Goal: Information Seeking & Learning: Learn about a topic

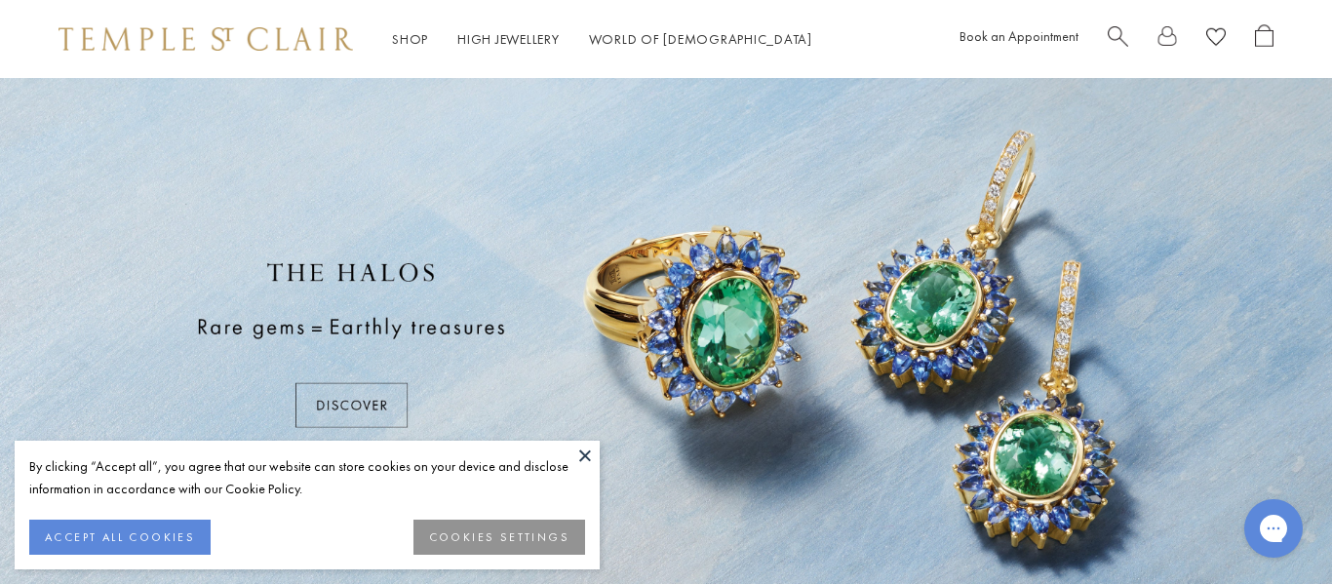
click at [81, 540] on button "ACCEPT ALL COOKIES" at bounding box center [119, 537] width 181 height 35
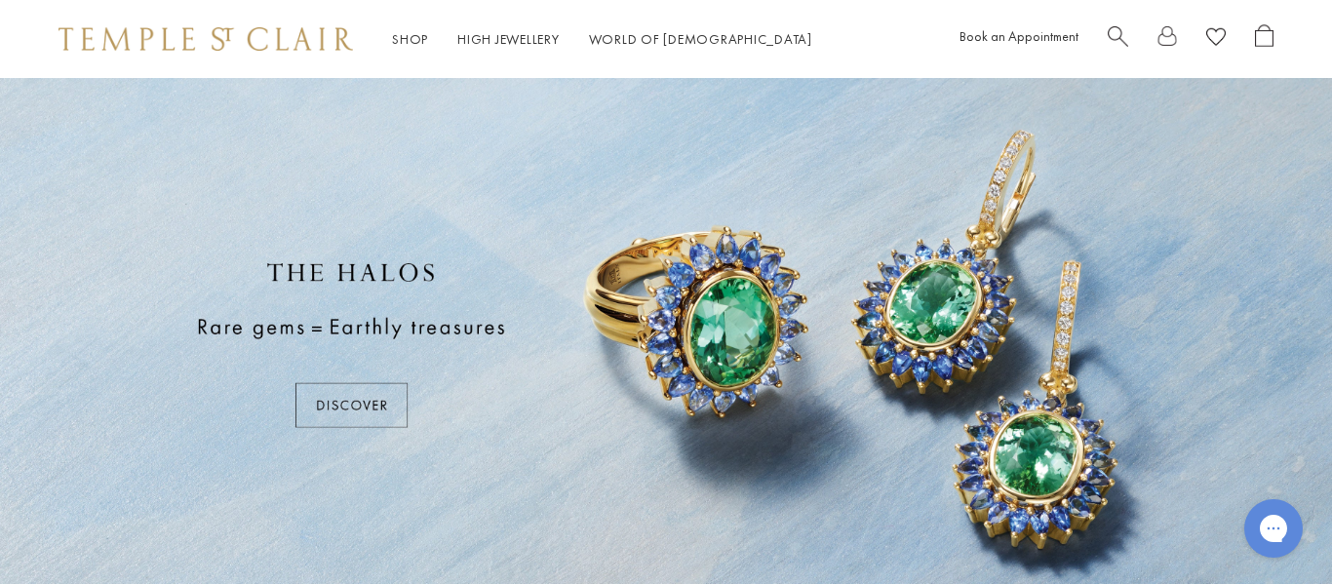
scroll to position [119, 0]
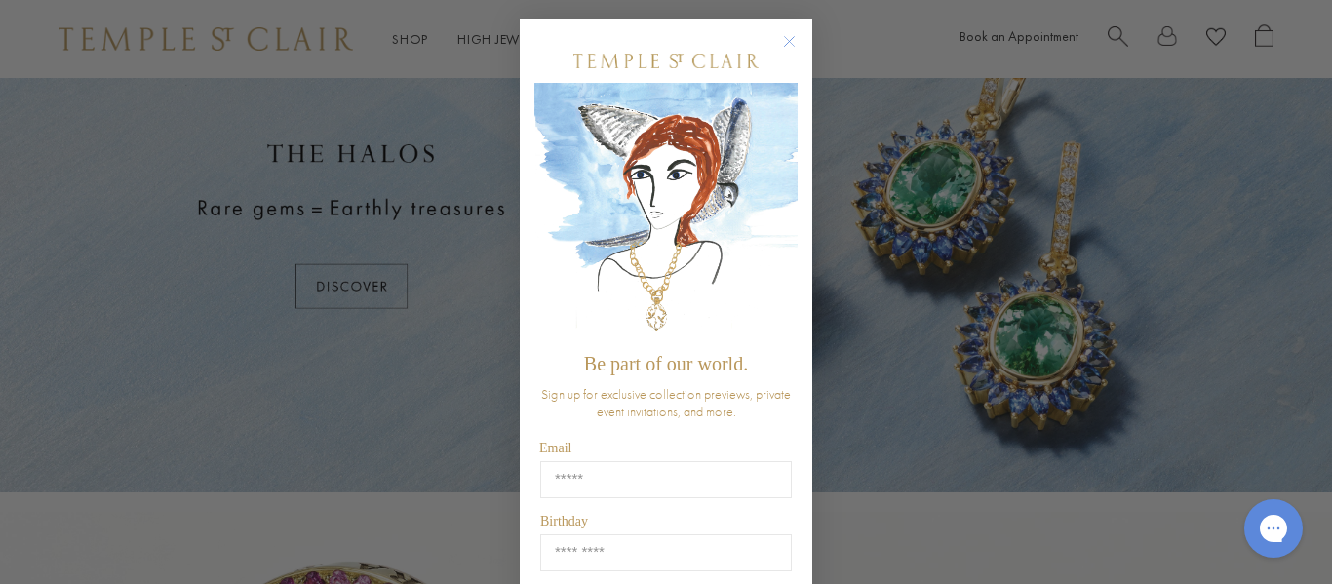
drag, startPoint x: 1331, startPoint y: 104, endPoint x: 1261, endPoint y: 50, distance: 89.0
click at [791, 44] on circle "Close dialog" at bounding box center [789, 41] width 23 height 23
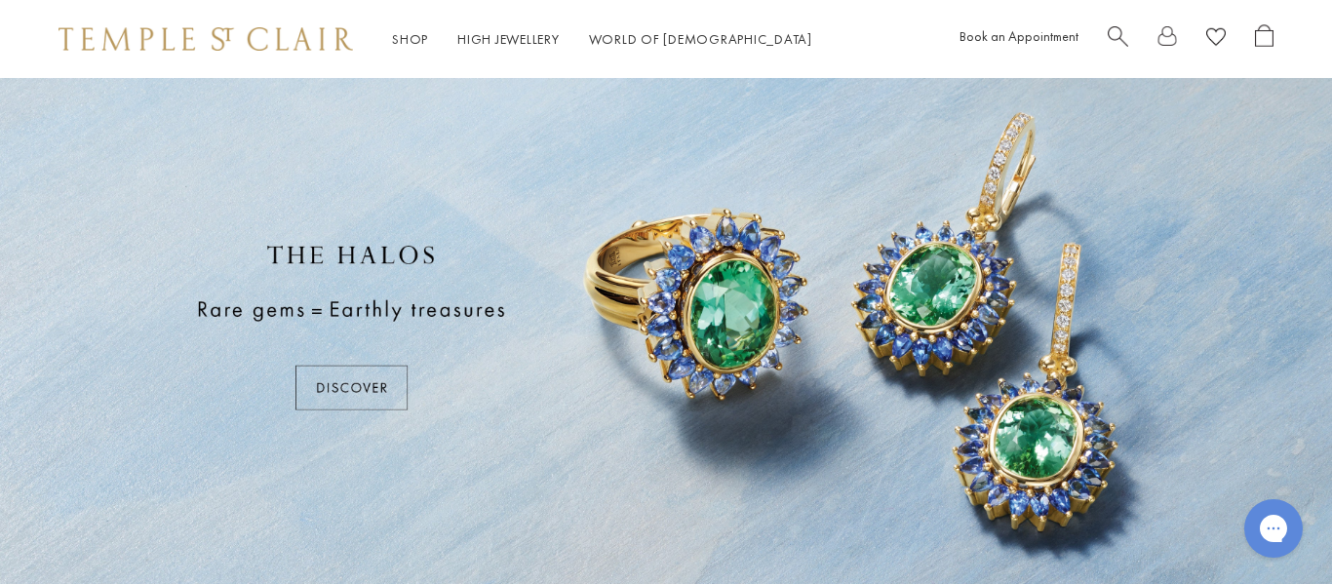
scroll to position [0, 0]
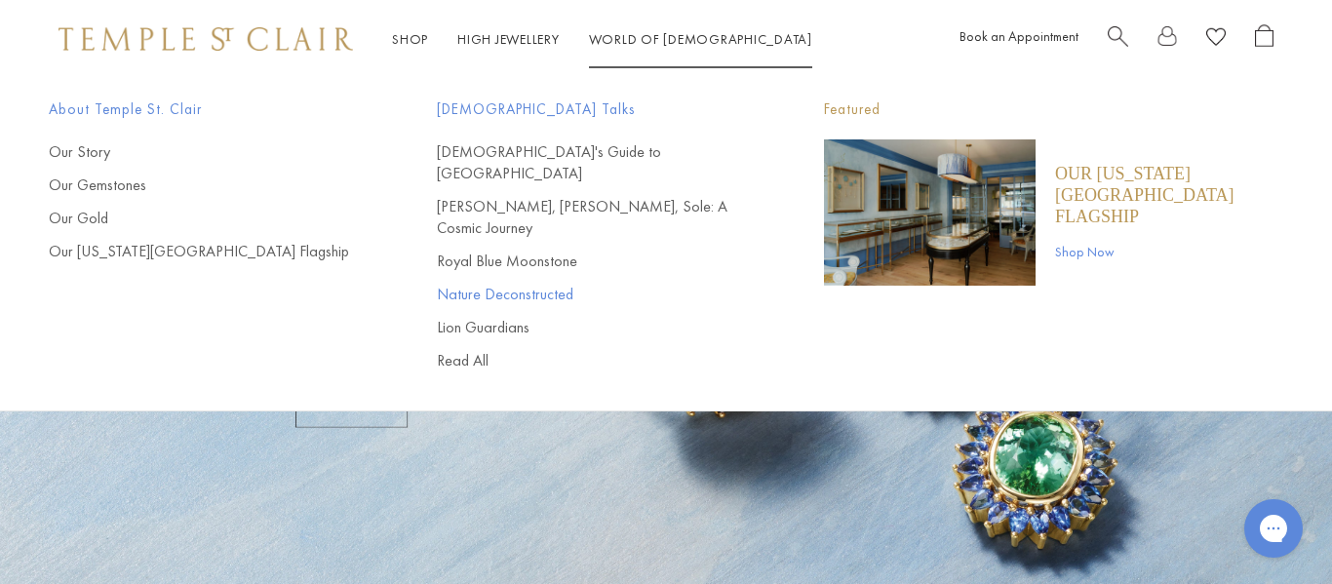
click at [494, 284] on link "Nature Deconstructed" at bounding box center [592, 294] width 310 height 21
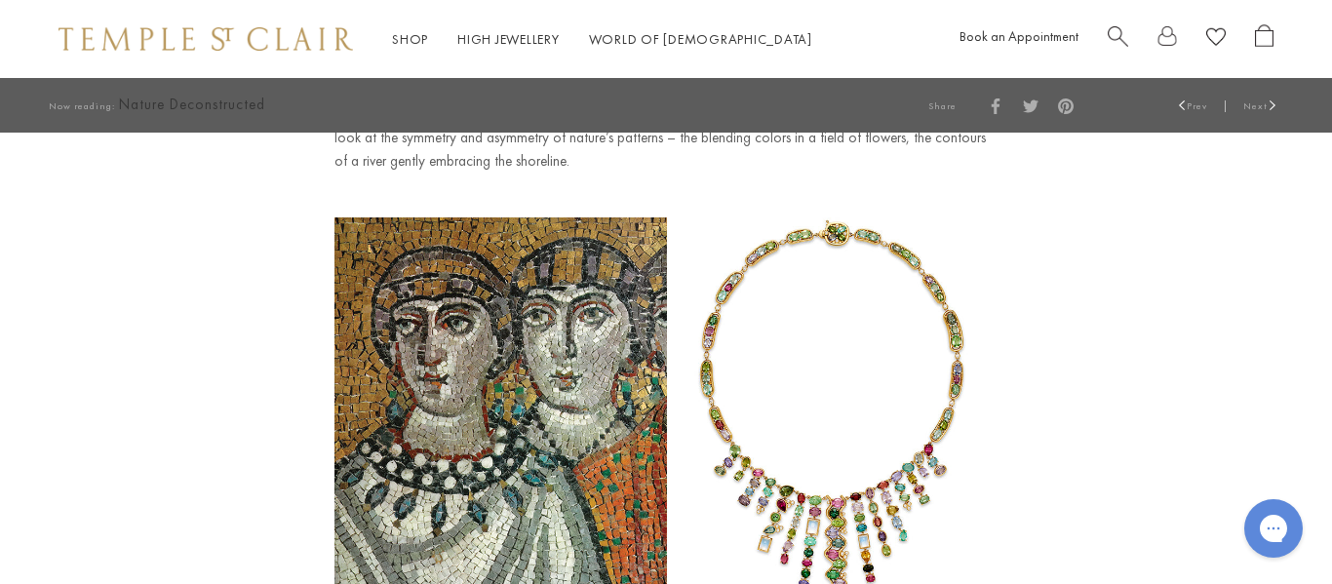
scroll to position [1262, 0]
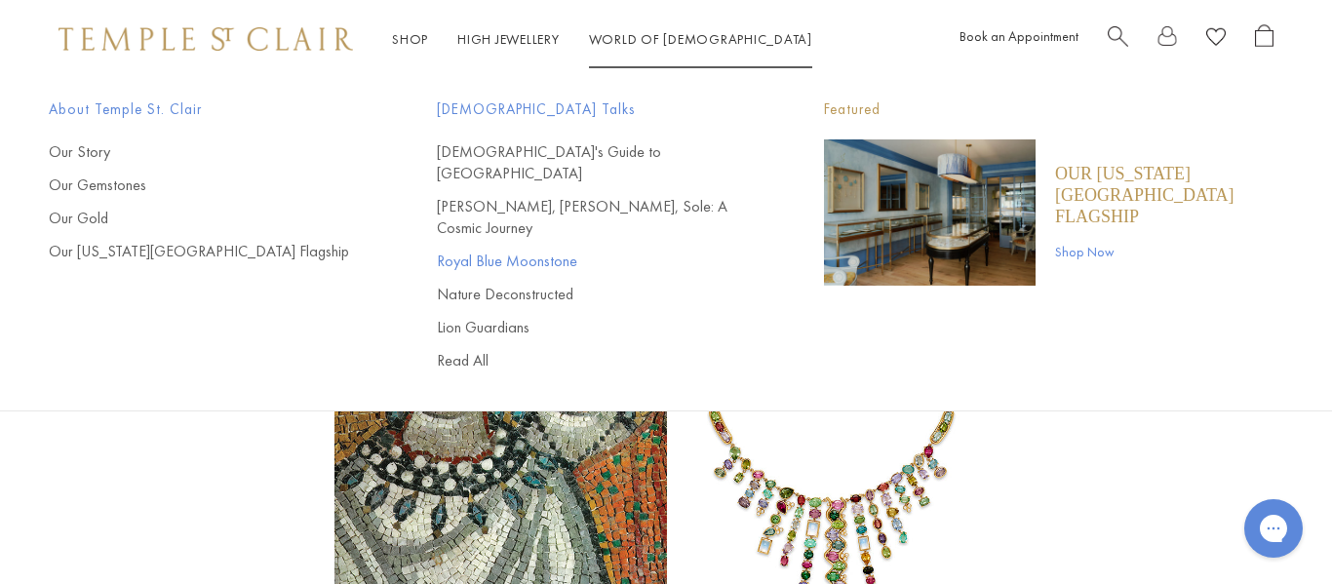
click at [510, 251] on link "Royal Blue Moonstone" at bounding box center [592, 261] width 310 height 21
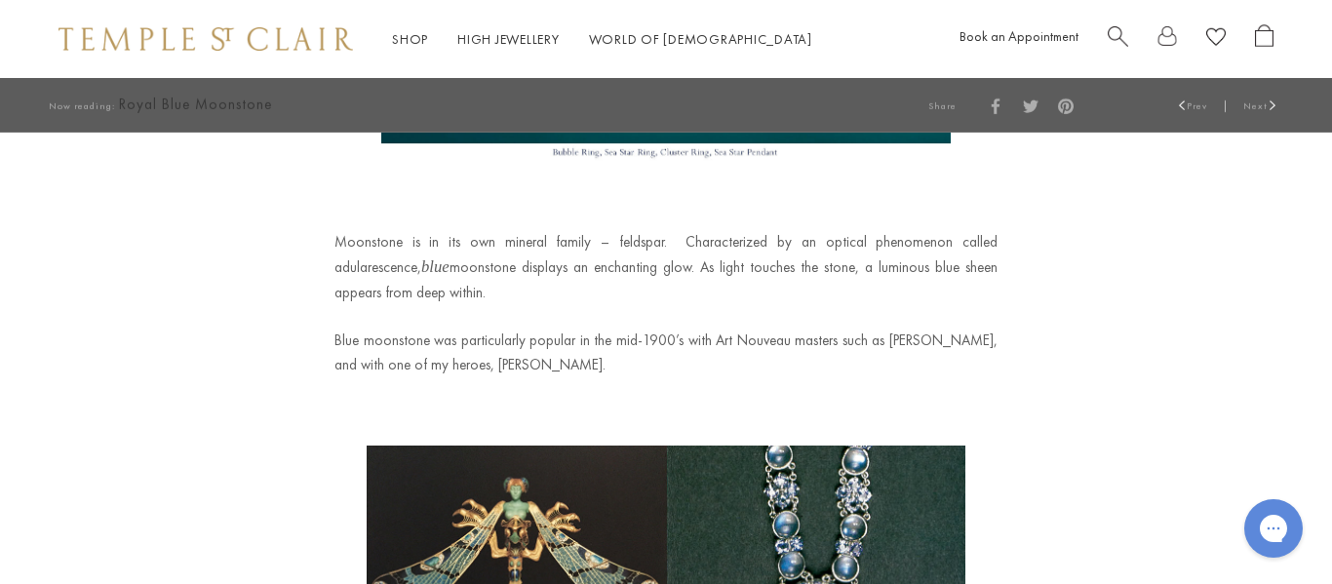
scroll to position [938, 0]
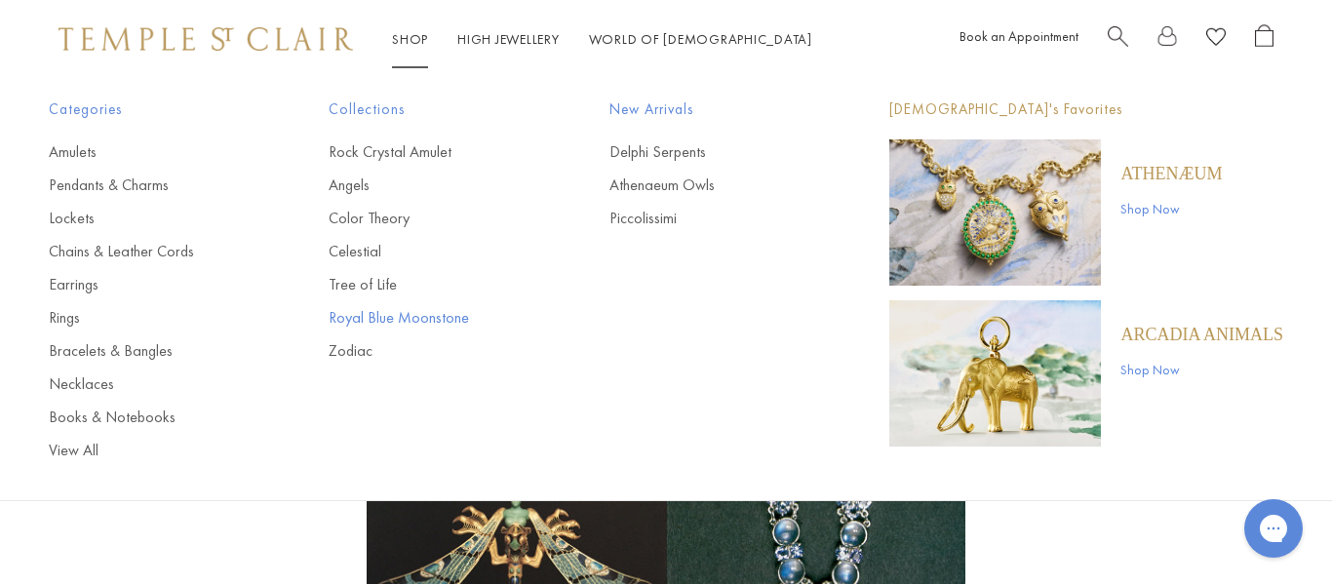
click at [375, 312] on link "Royal Blue Moonstone" at bounding box center [430, 317] width 202 height 21
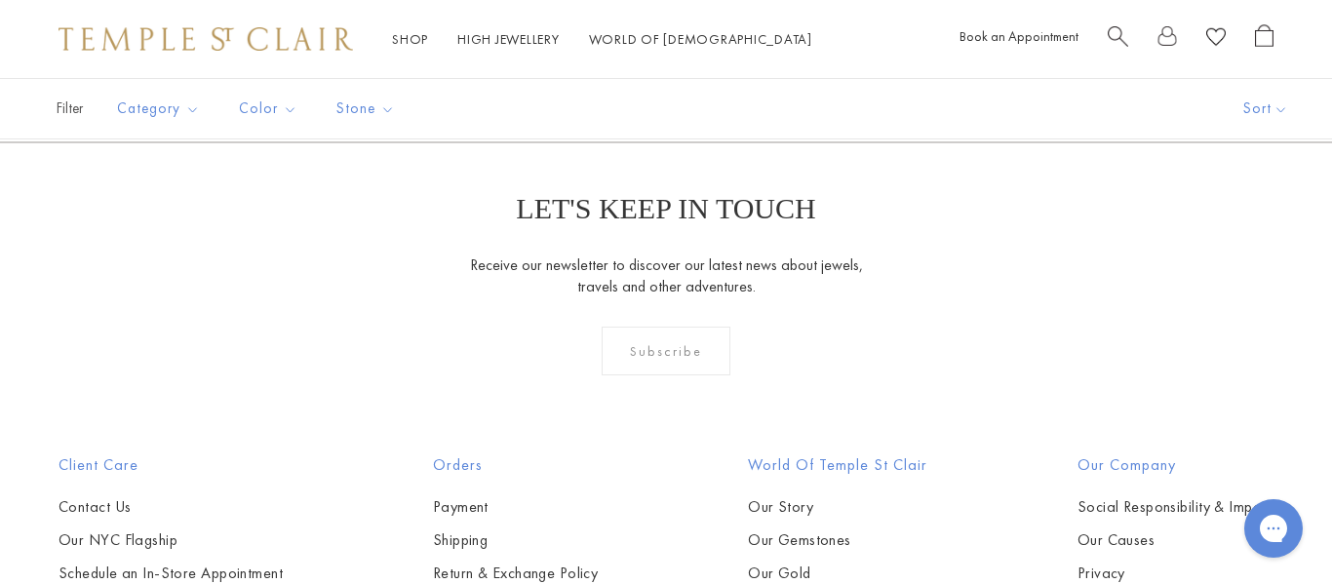
scroll to position [3563, 0]
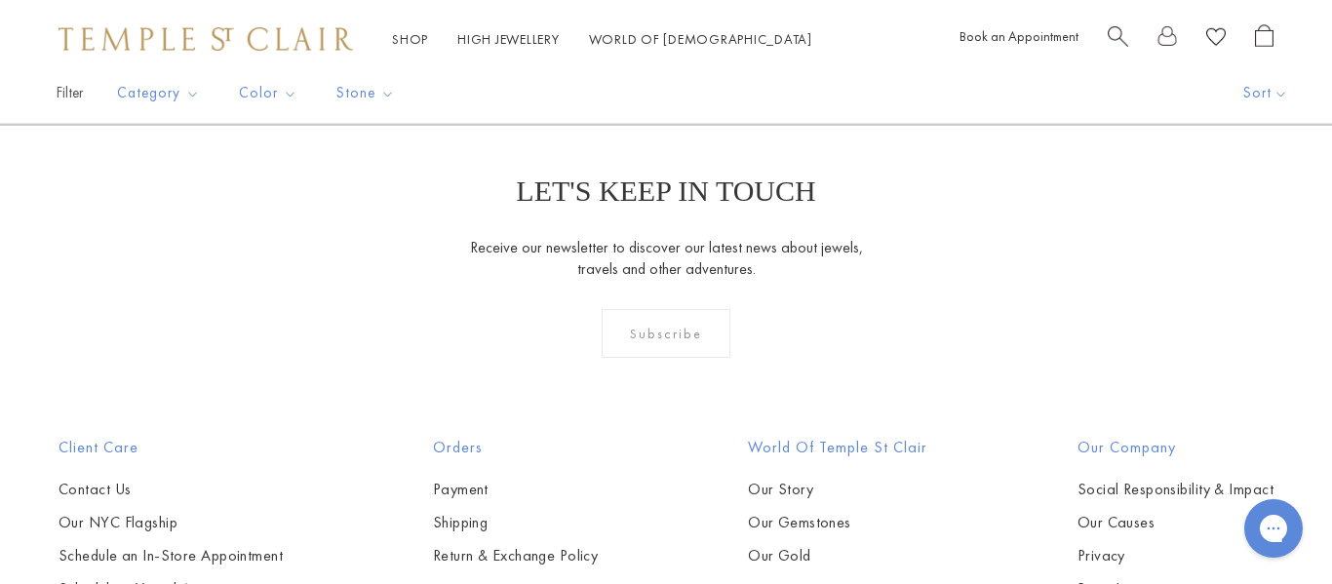
click at [0, 0] on img at bounding box center [0, 0] width 0 height 0
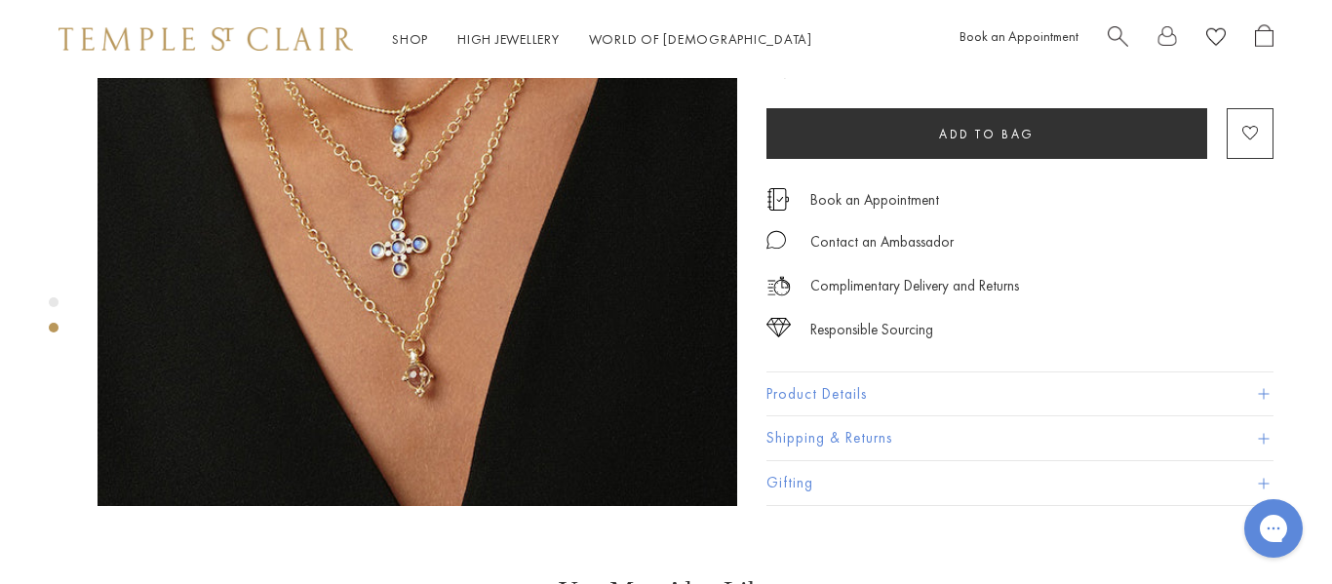
scroll to position [887, 0]
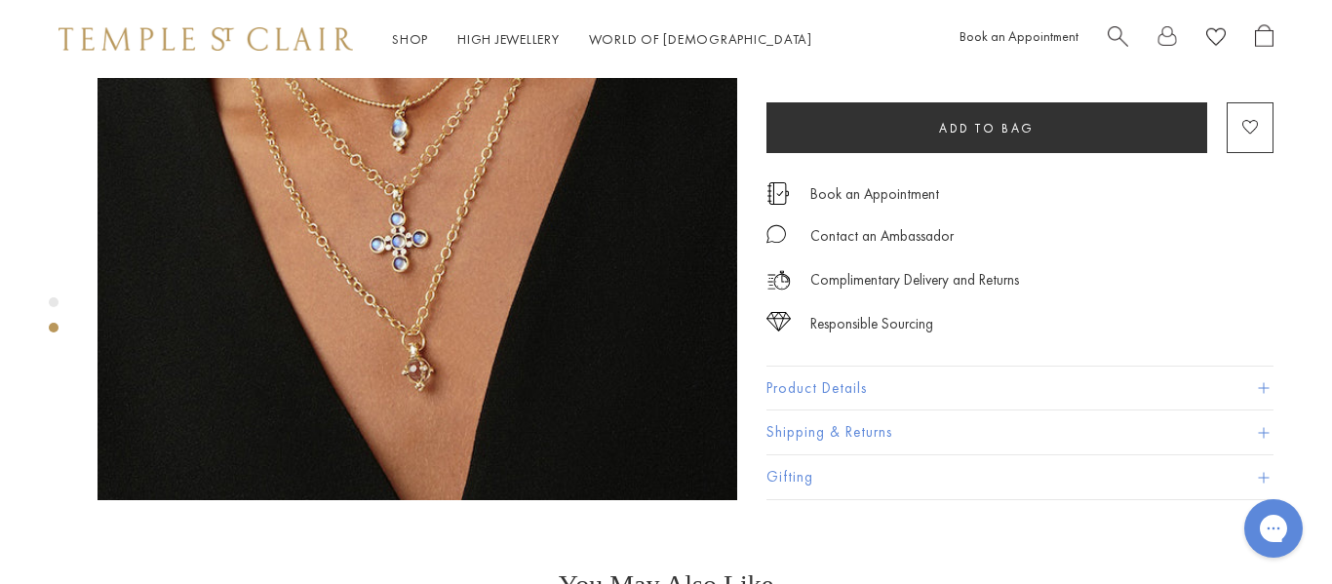
click at [1265, 383] on span at bounding box center [1263, 388] width 11 height 11
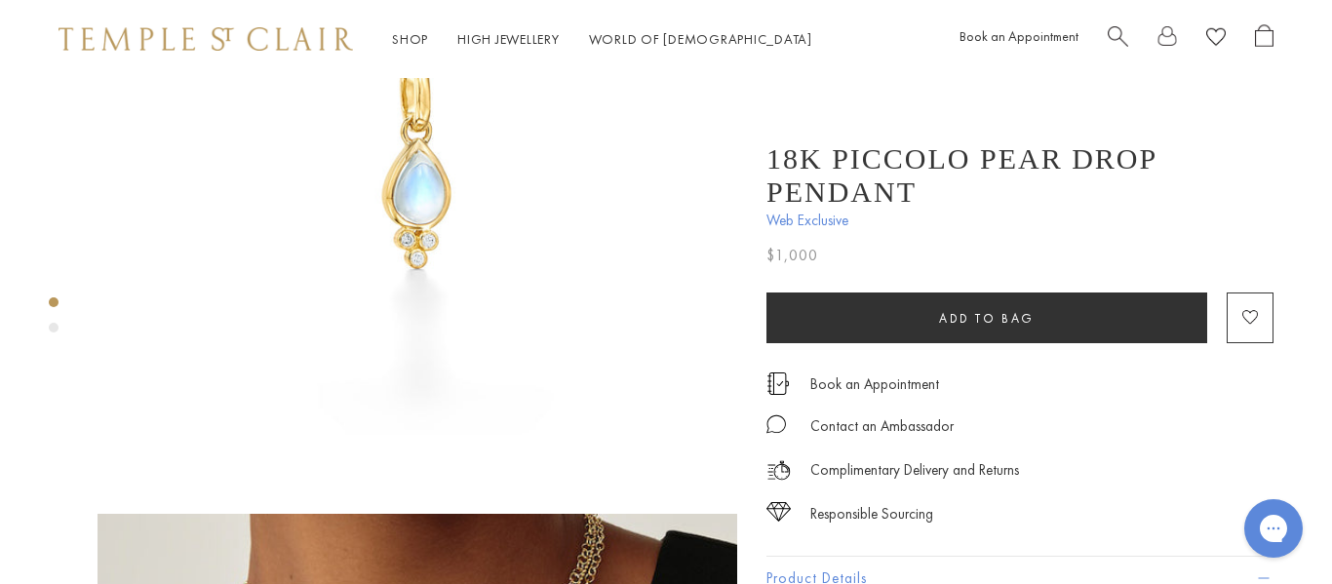
scroll to position [228, 0]
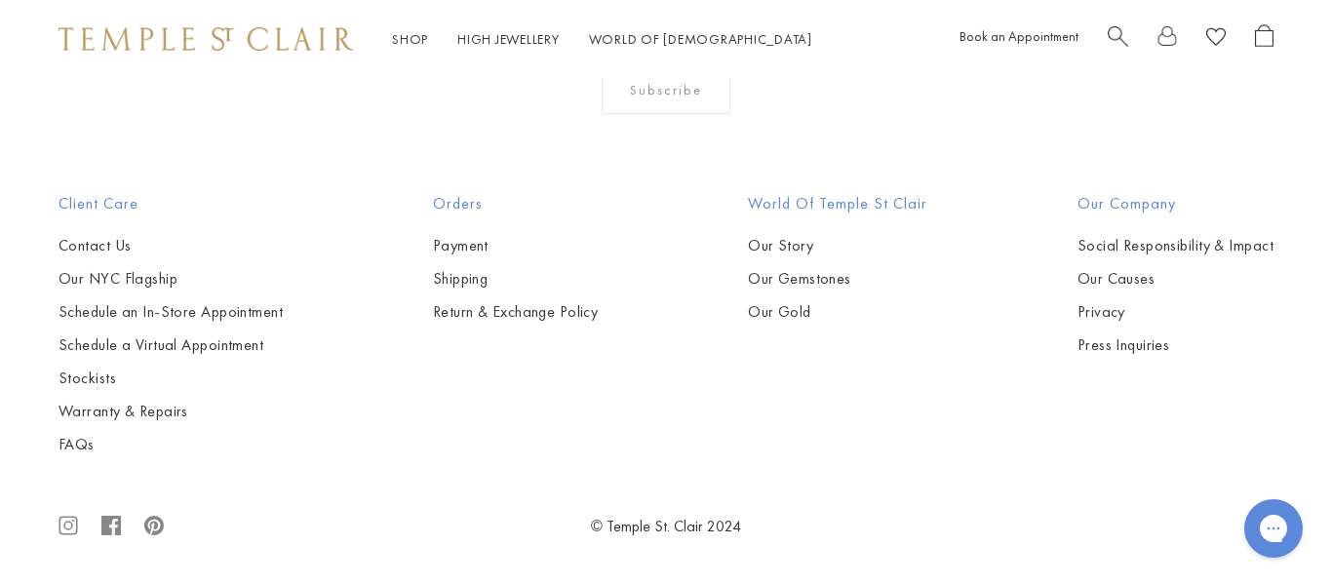
scroll to position [9447, 0]
click at [0, 0] on img at bounding box center [0, 0] width 0 height 0
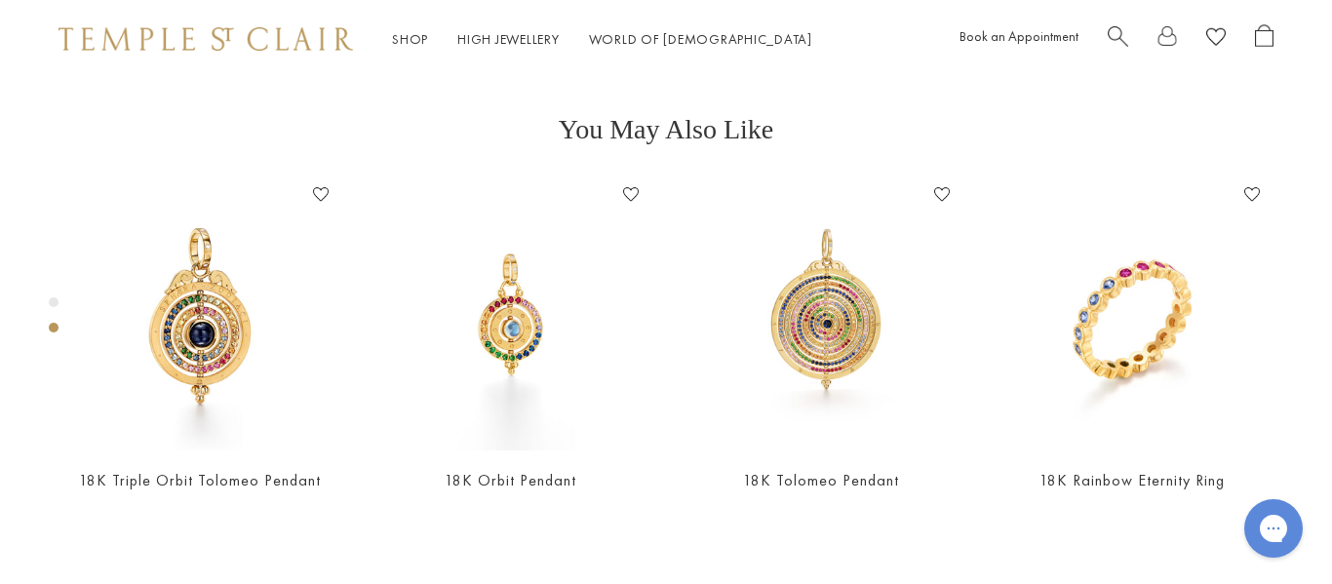
scroll to position [657, 0]
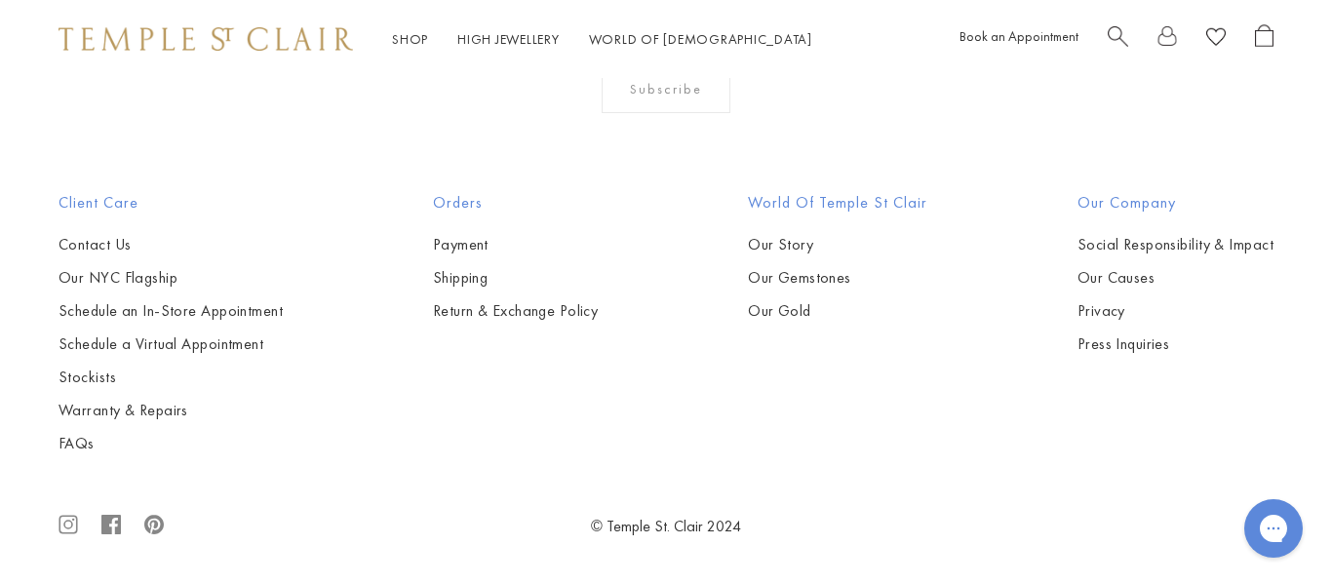
scroll to position [3307, 0]
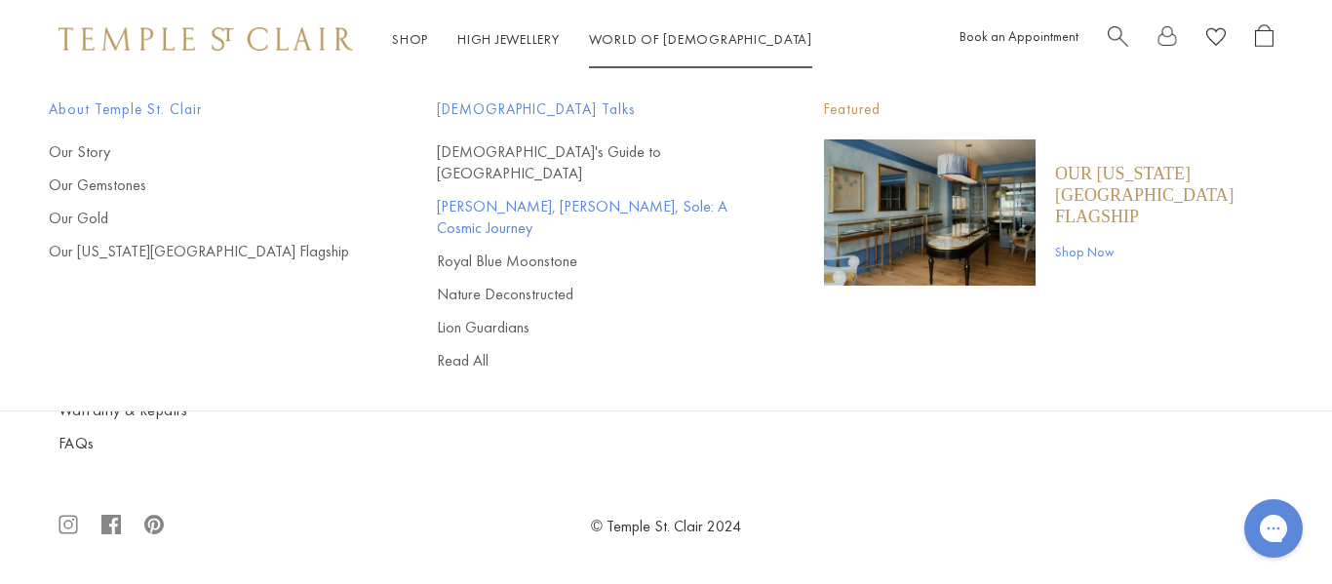
click at [582, 196] on link "[PERSON_NAME], [PERSON_NAME], Sole: A Cosmic Journey" at bounding box center [592, 217] width 310 height 43
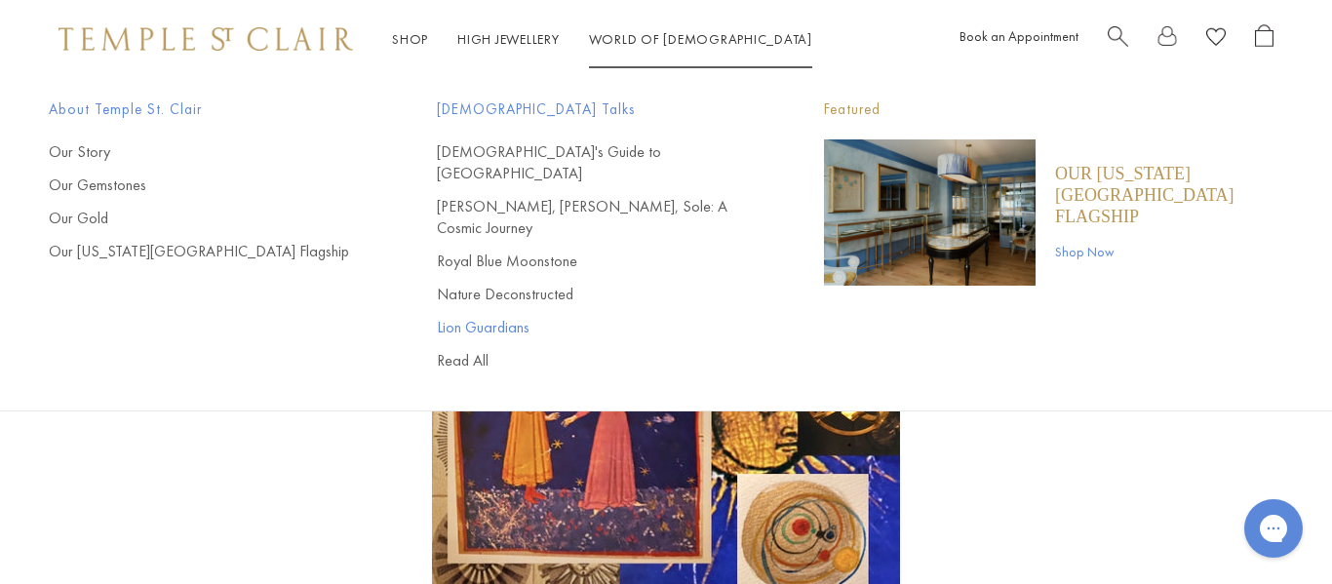
click at [487, 317] on link "Lion Guardians" at bounding box center [592, 327] width 310 height 21
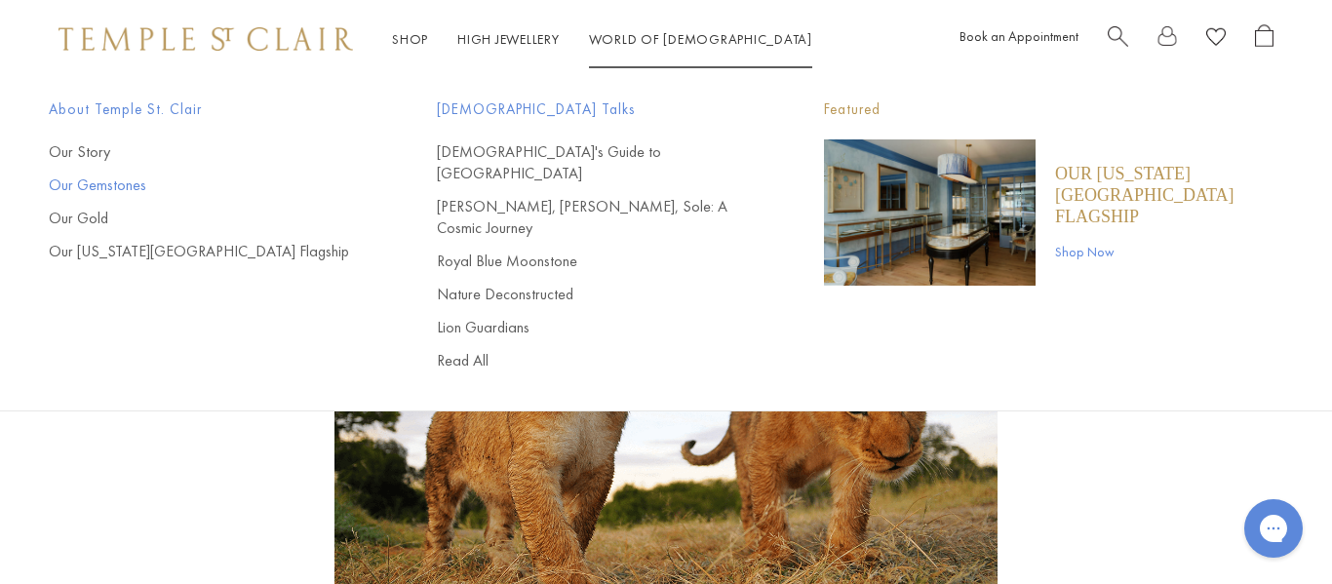
click at [111, 189] on link "Our Gemstones" at bounding box center [204, 185] width 310 height 21
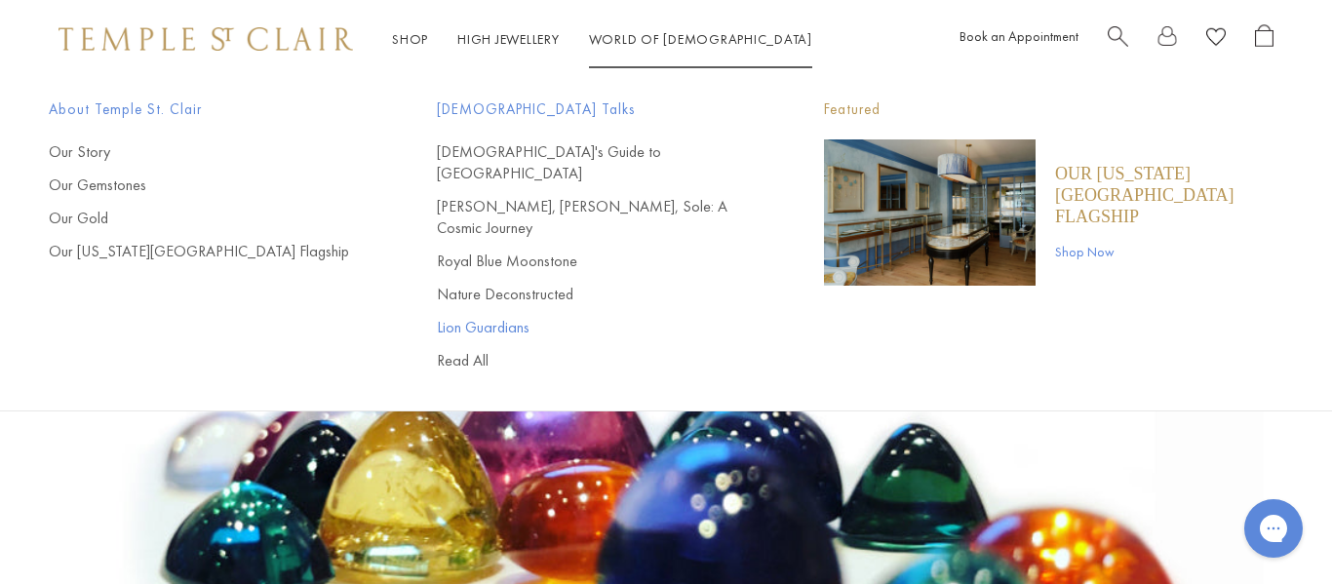
click at [479, 317] on link "Lion Guardians" at bounding box center [592, 327] width 310 height 21
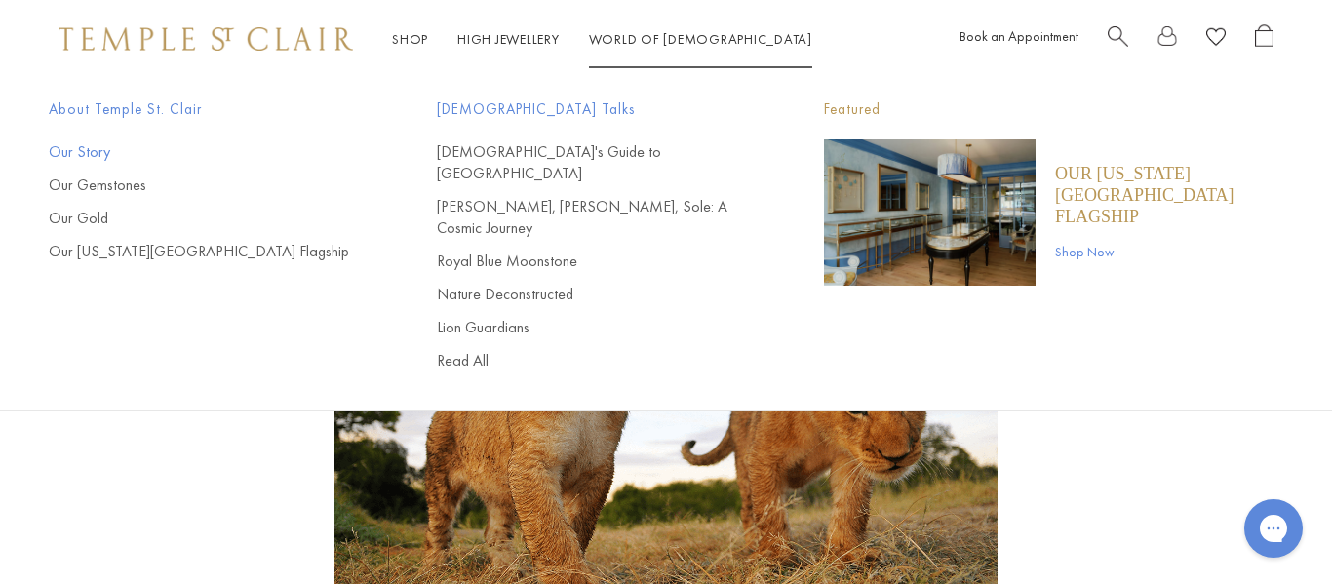
click at [93, 153] on link "Our Story" at bounding box center [204, 151] width 310 height 21
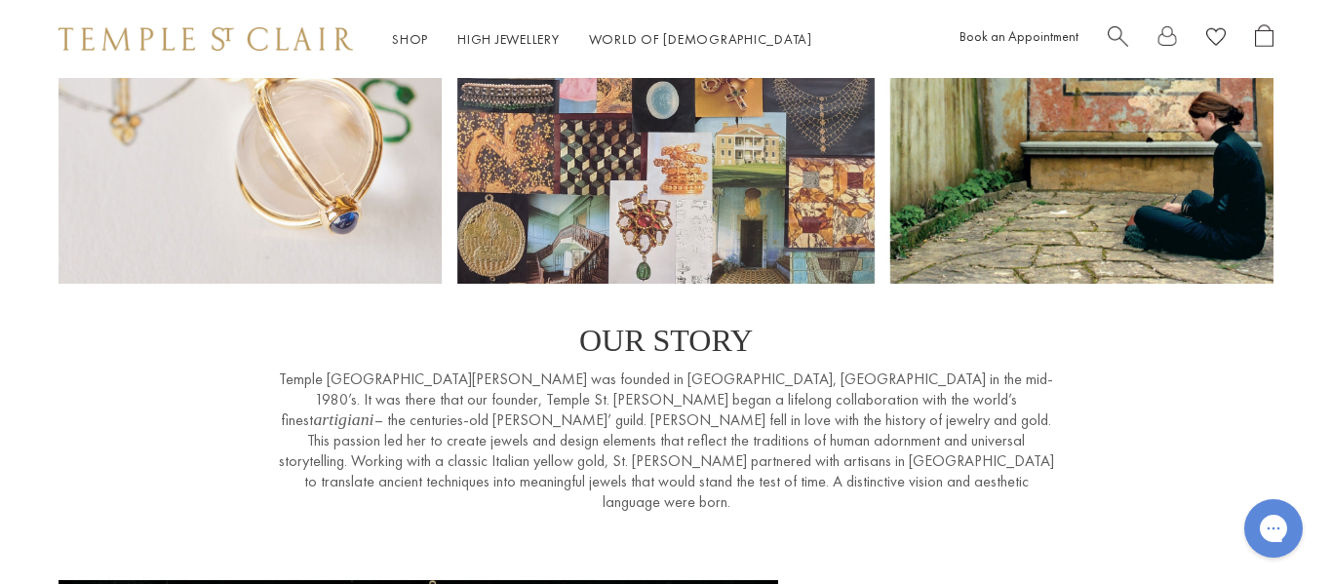
scroll to position [249, 0]
